Goal: Task Accomplishment & Management: Complete application form

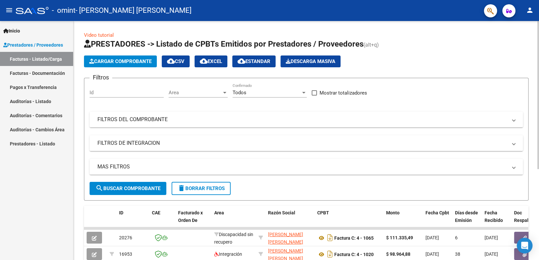
click at [534, 140] on div "Video tutorial PRESTADORES -> Listado de CPBTs Emitidos por Prestadores / Prove…" at bounding box center [305, 210] width 465 height 379
drag, startPoint x: 534, startPoint y: 140, endPoint x: 535, endPoint y: 143, distance: 3.6
click at [535, 143] on div "Video tutorial PRESTADORES -> Listado de CPBTs Emitidos por Prestadores / Prove…" at bounding box center [305, 210] width 465 height 379
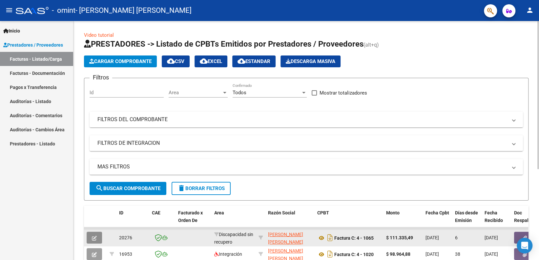
click at [97, 237] on button "button" at bounding box center [94, 238] width 15 height 12
click at [130, 66] on button "Cargar Comprobante" at bounding box center [120, 61] width 73 height 12
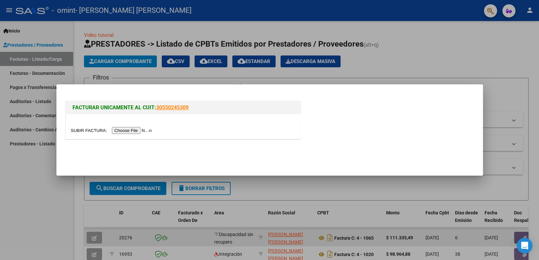
click at [136, 131] on input "file" at bounding box center [112, 130] width 83 height 7
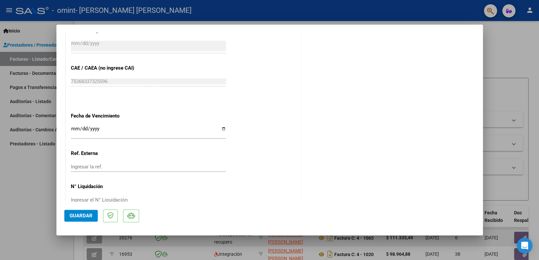
scroll to position [343, 0]
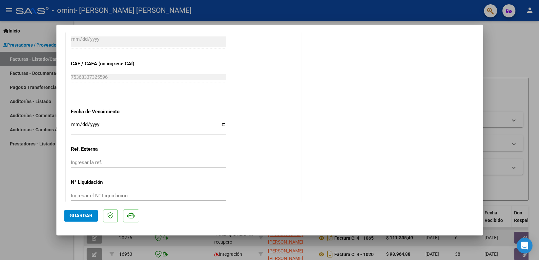
drag, startPoint x: 489, startPoint y: 180, endPoint x: 495, endPoint y: 210, distance: 30.4
click at [495, 210] on div at bounding box center [269, 130] width 539 height 260
type input "$ 0,00"
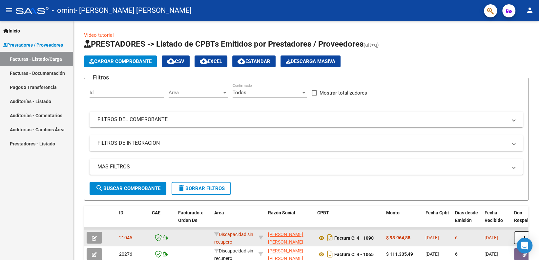
scroll to position [163, 0]
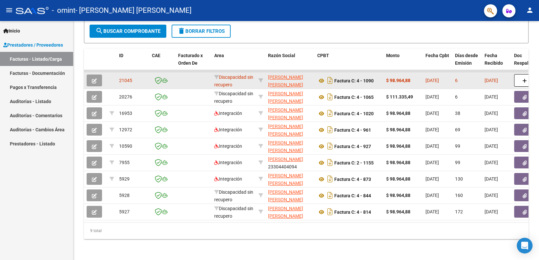
click at [538, 180] on div at bounding box center [538, 140] width 2 height 239
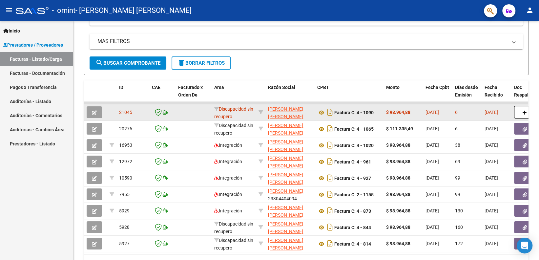
scroll to position [126, 0]
click at [536, 158] on div "Video tutorial PRESTADORES -> Listado de CPBTs Emitidos por Prestadores / Prove…" at bounding box center [306, 93] width 467 height 396
click at [235, 115] on span "Discapacidad sin recupero" at bounding box center [233, 112] width 39 height 13
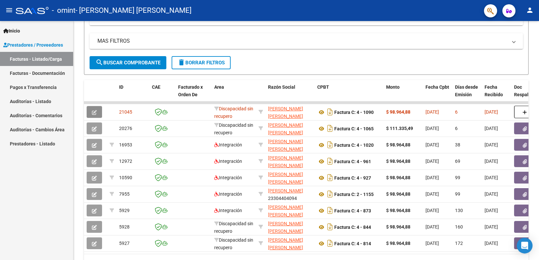
click at [92, 112] on icon "button" at bounding box center [94, 112] width 5 height 5
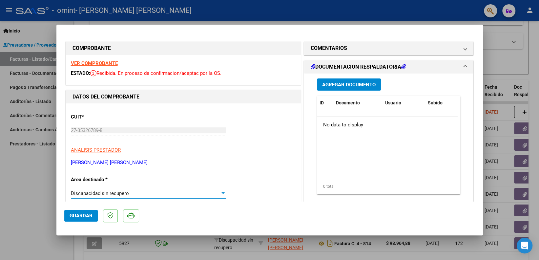
click at [220, 195] on div at bounding box center [223, 193] width 6 height 5
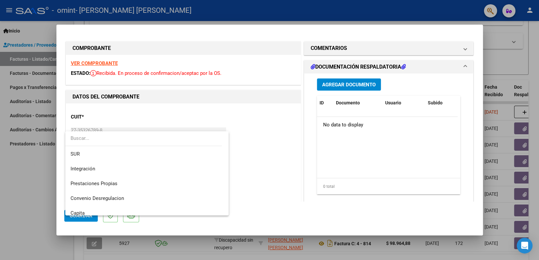
scroll to position [28, 0]
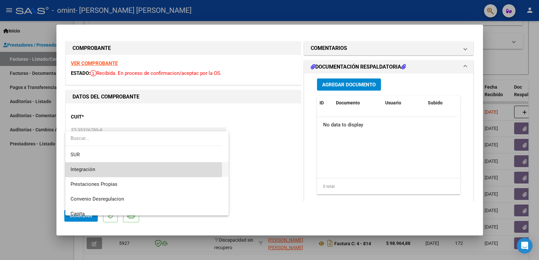
click at [127, 170] on span "Integración" at bounding box center [147, 169] width 153 height 15
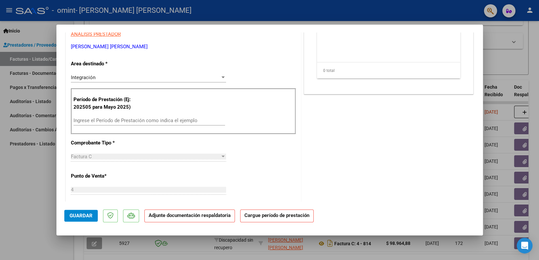
scroll to position [117, 0]
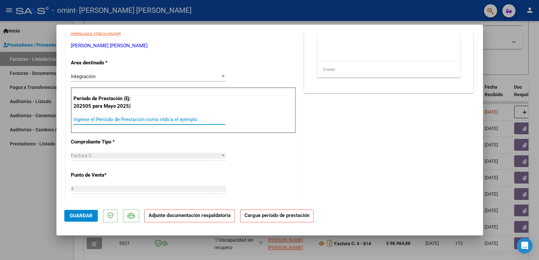
click at [176, 120] on input "Ingrese el Período de Prestación como indica el ejemplo" at bounding box center [149, 119] width 152 height 6
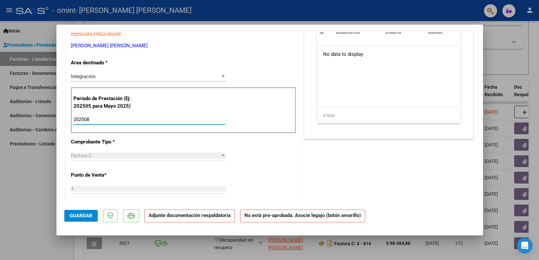
type input "202508"
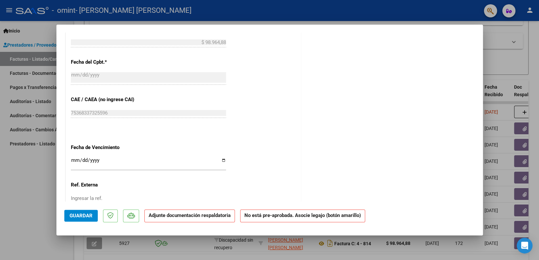
scroll to position [317, 0]
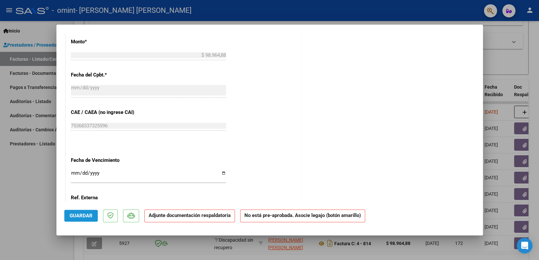
click at [89, 215] on span "Guardar" at bounding box center [81, 216] width 23 height 6
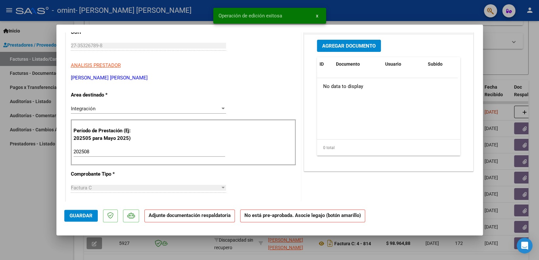
scroll to position [0, 0]
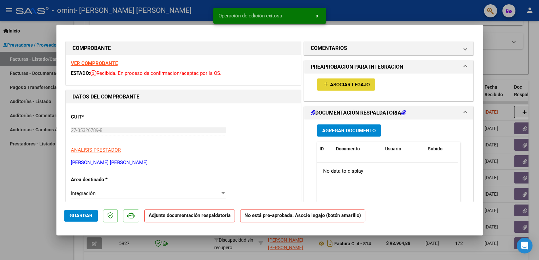
click at [365, 83] on span "Asociar Legajo" at bounding box center [350, 85] width 40 height 6
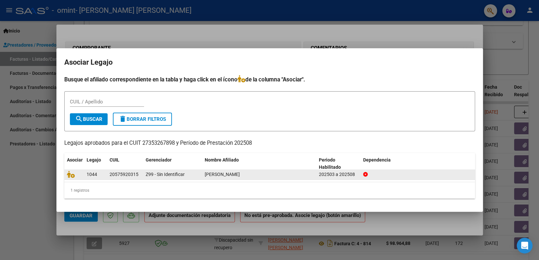
click at [95, 178] on datatable-body-cell "1044" at bounding box center [95, 174] width 23 height 10
click at [72, 174] on icon at bounding box center [71, 174] width 8 height 7
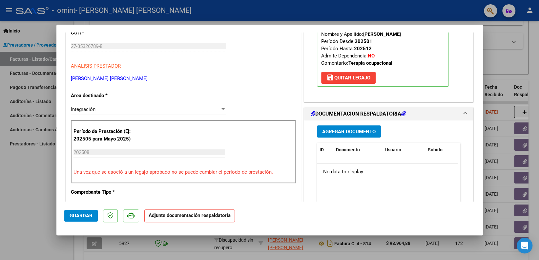
scroll to position [114, 0]
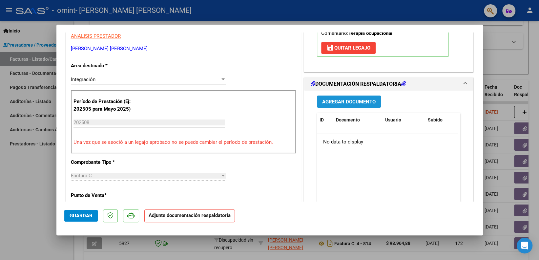
click at [363, 102] on span "Agregar Documento" at bounding box center [348, 102] width 53 height 6
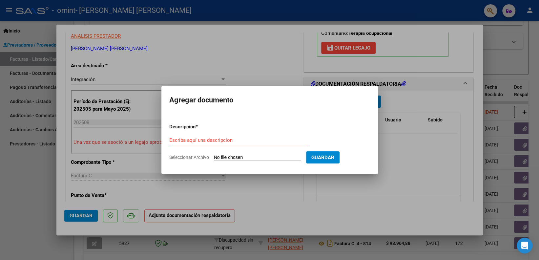
click at [251, 136] on div "Escriba aquí una descripcion" at bounding box center [238, 140] width 138 height 10
type input "Planilla asistencia"
click at [268, 158] on input "Seleccionar Archivo" at bounding box center [257, 157] width 87 height 6
type input "C:\fakepath\Asistencia [PERSON_NAME].pdf"
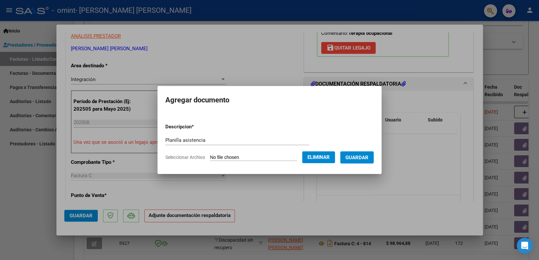
click at [368, 155] on span "Guardar" at bounding box center [356, 157] width 23 height 6
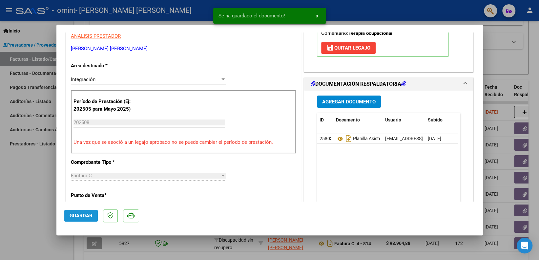
click at [83, 212] on button "Guardar" at bounding box center [80, 216] width 33 height 12
click at [520, 57] on div at bounding box center [269, 130] width 539 height 260
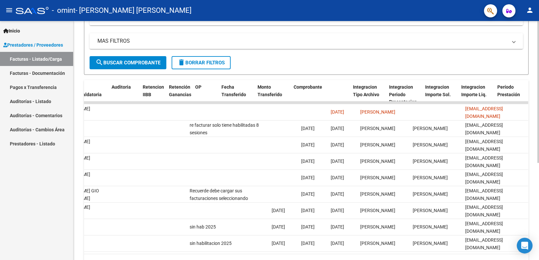
scroll to position [0, 0]
